Goal: Task Accomplishment & Management: Manage account settings

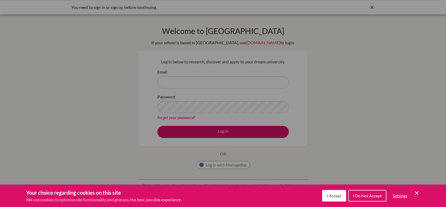
click at [336, 196] on span "I Accept" at bounding box center [334, 195] width 15 height 5
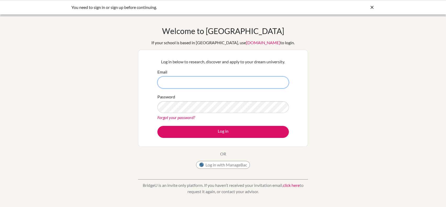
click at [172, 80] on input "Email" at bounding box center [222, 82] width 131 height 12
type input "[EMAIL_ADDRESS][DOMAIN_NAME]"
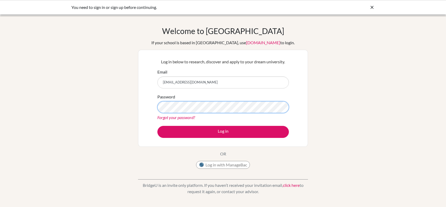
click at [157, 126] on button "Log in" at bounding box center [222, 132] width 131 height 12
click at [375, 8] on div "Invalid email or password." at bounding box center [223, 7] width 446 height 14
click at [366, 10] on div "Invalid email or password." at bounding box center [222, 7] width 303 height 6
click at [369, 10] on div at bounding box center [371, 7] width 5 height 6
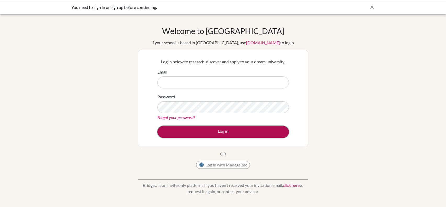
click at [227, 137] on button "Log in" at bounding box center [222, 132] width 131 height 12
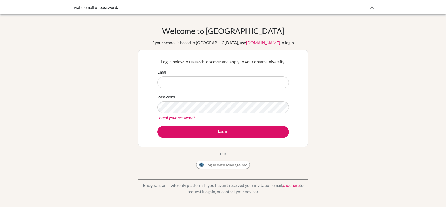
click at [373, 6] on icon at bounding box center [371, 7] width 5 height 5
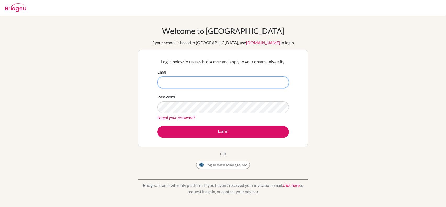
click at [203, 82] on input "Email" at bounding box center [222, 82] width 131 height 12
type input "[EMAIL_ADDRESS][DOMAIN_NAME]"
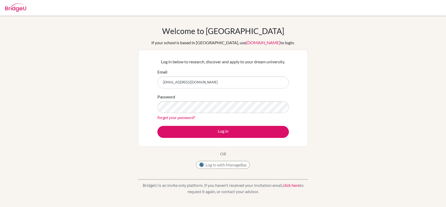
click at [185, 119] on link "Forgot your password?" at bounding box center [176, 117] width 38 height 5
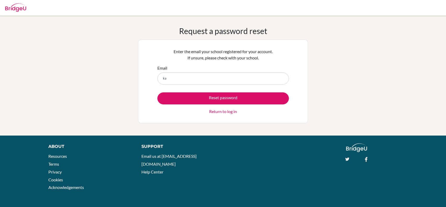
type input "karam.laideni@summitschool.ae"
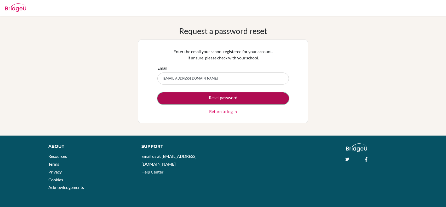
click at [228, 98] on button "Reset password" at bounding box center [222, 98] width 131 height 12
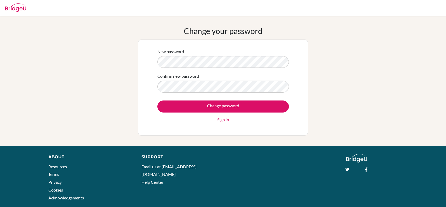
click at [157, 100] on input "Change password" at bounding box center [222, 106] width 131 height 12
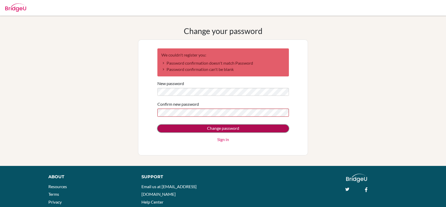
click at [198, 129] on input "Change password" at bounding box center [222, 128] width 131 height 8
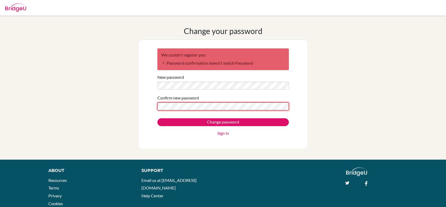
click at [157, 118] on input "Change password" at bounding box center [222, 122] width 131 height 8
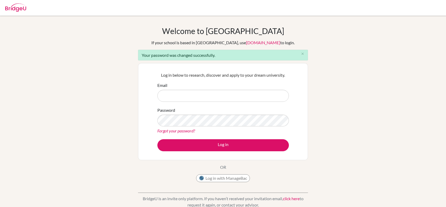
click at [178, 99] on input "Email" at bounding box center [222, 96] width 131 height 12
type input "[EMAIL_ADDRESS][DOMAIN_NAME]"
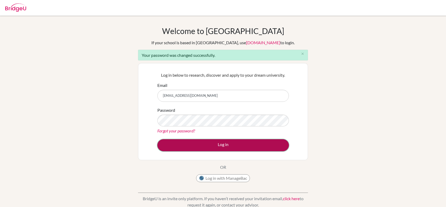
click at [208, 144] on button "Log in" at bounding box center [222, 145] width 131 height 12
